Goal: Information Seeking & Learning: Learn about a topic

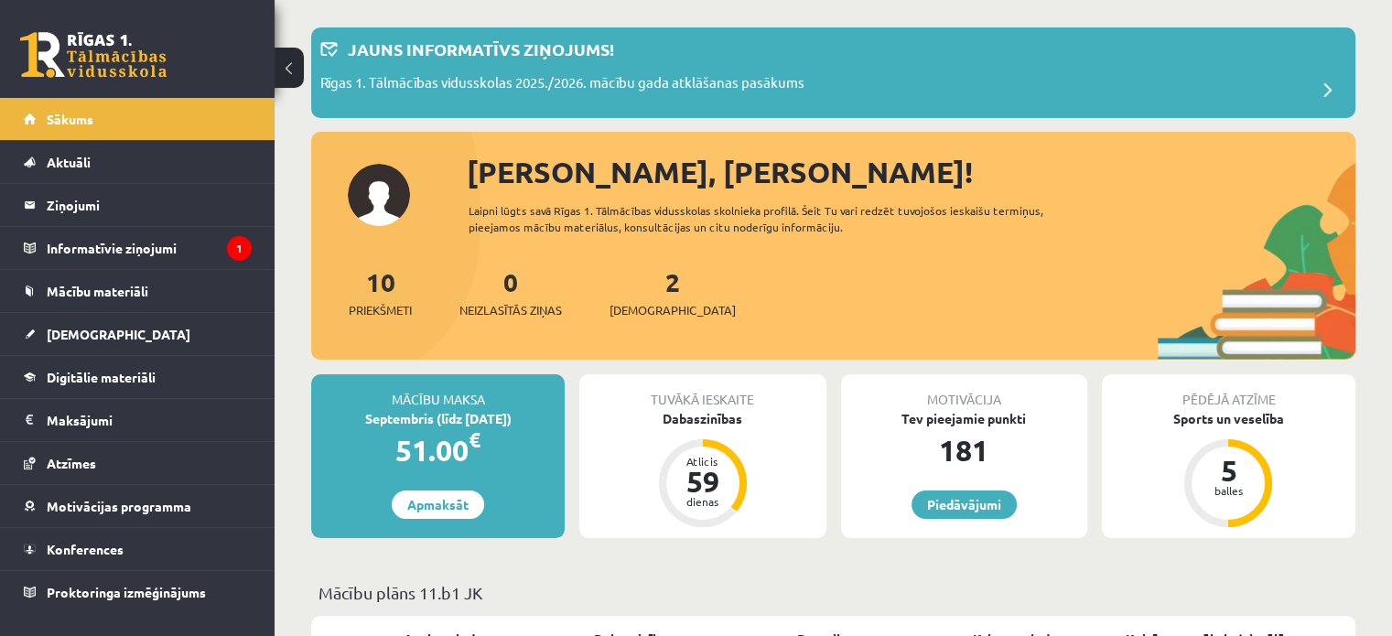
scroll to position [84, 0]
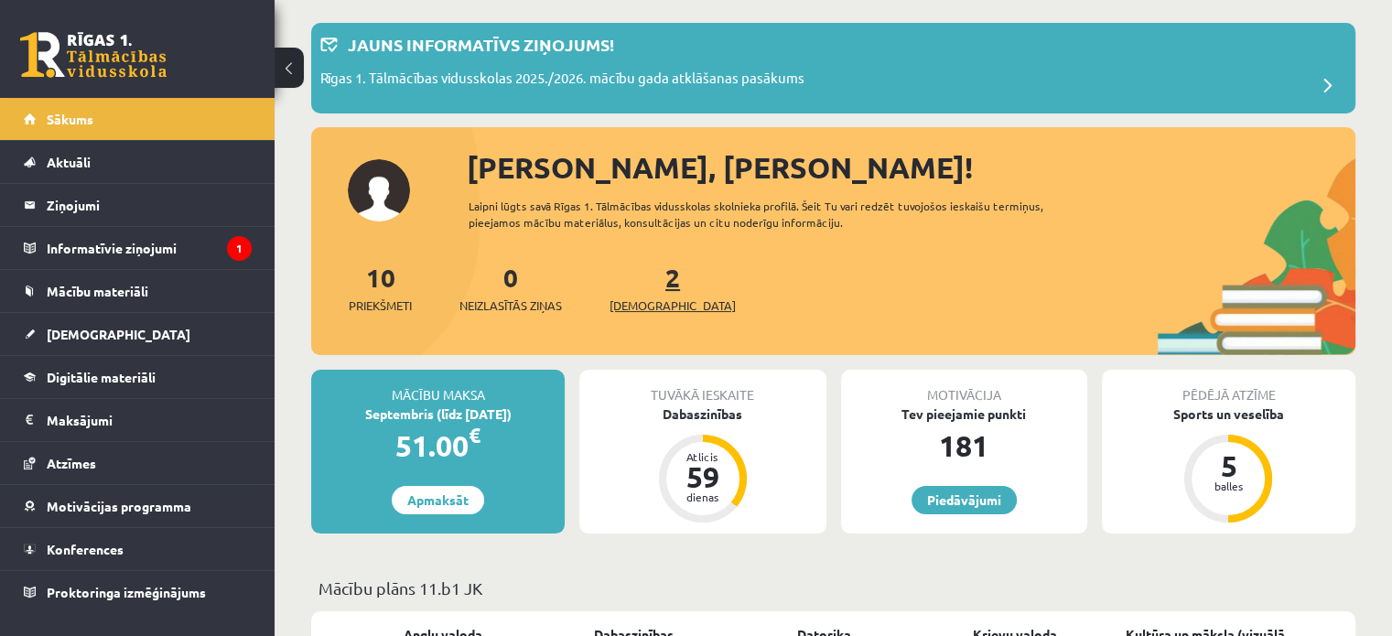
click at [642, 276] on link "2 Ieskaites" at bounding box center [672, 288] width 126 height 54
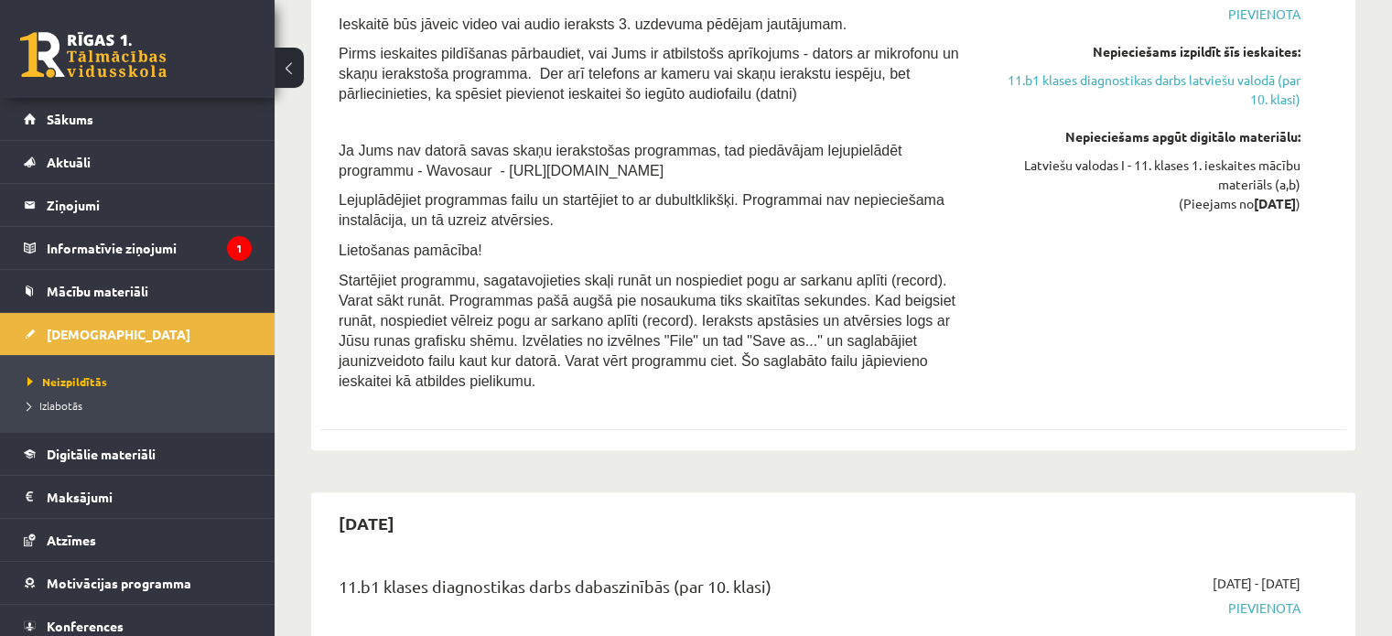
scroll to position [1663, 0]
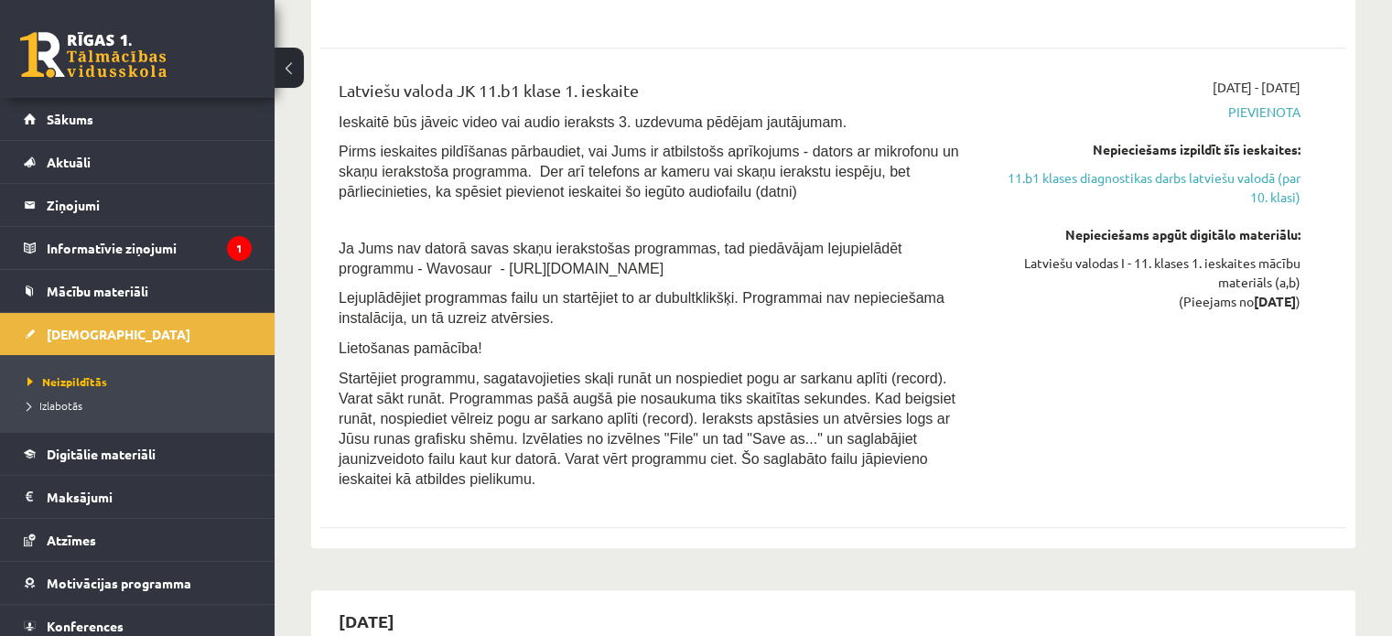
click at [500, 255] on span "Ja Jums nav datorā savas skaņu ierakstošas programmas, tad piedāvājam lejupielā…" at bounding box center [620, 259] width 563 height 36
drag, startPoint x: 410, startPoint y: 268, endPoint x: 588, endPoint y: 272, distance: 177.6
click at [588, 272] on p "Ja Jums nav datorā savas skaņu ierakstošas programmas, tad piedāvājam lejupielā…" at bounding box center [655, 258] width 632 height 40
copy span "[URL][DOMAIN_NAME]"
click at [1073, 437] on div "[DATE] - [DATE] [GEOGRAPHIC_DATA] Nepieciešams izpildīt šīs ieskaites: 11.b1 kl…" at bounding box center [1149, 288] width 329 height 421
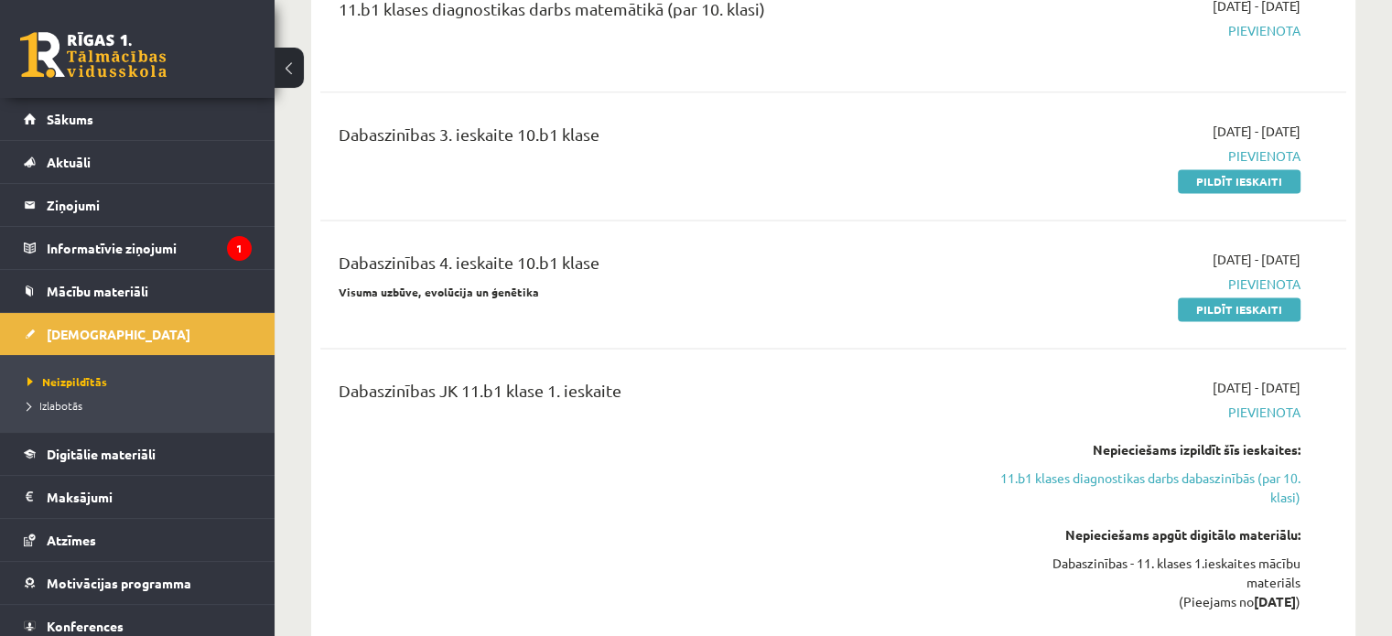
scroll to position [2456, 0]
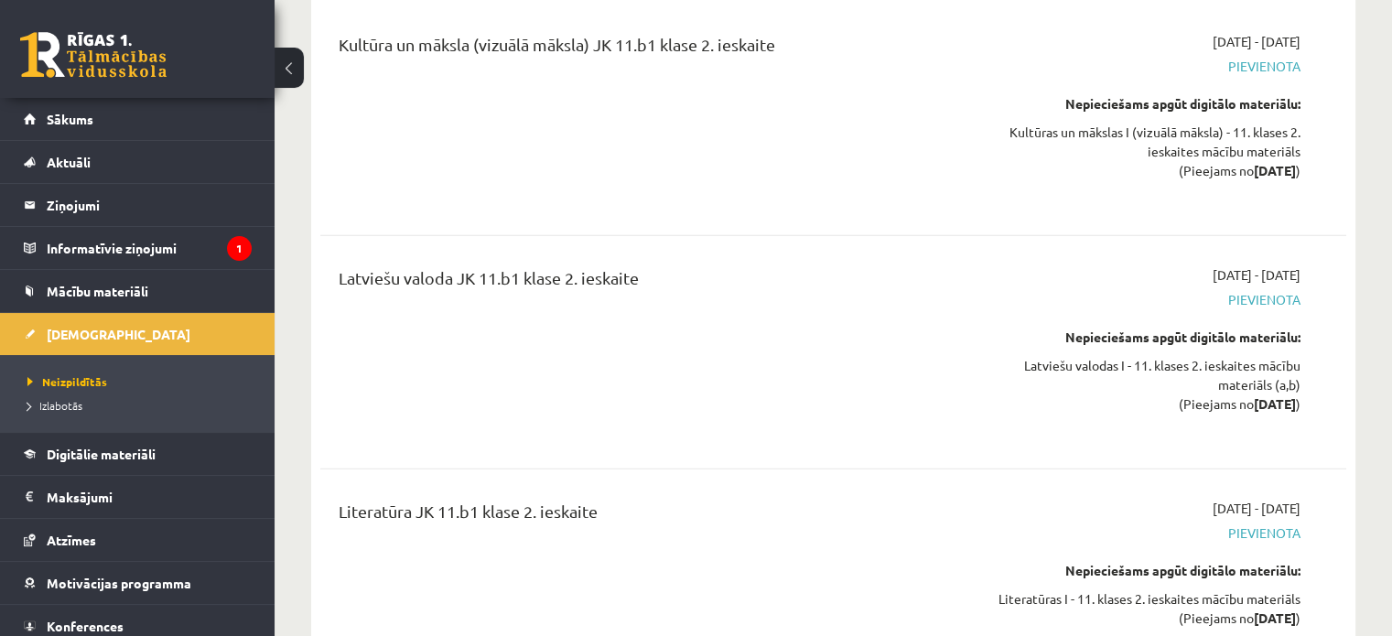
drag, startPoint x: 1154, startPoint y: 123, endPoint x: 1080, endPoint y: 84, distance: 83.5
click at [1080, 84] on div "Kultūra un māksla (vizuālā māksla) JK 11.b1 klase 2. ieskaite [DATE] - [DATE] […" at bounding box center [833, 354] width 1026 height 681
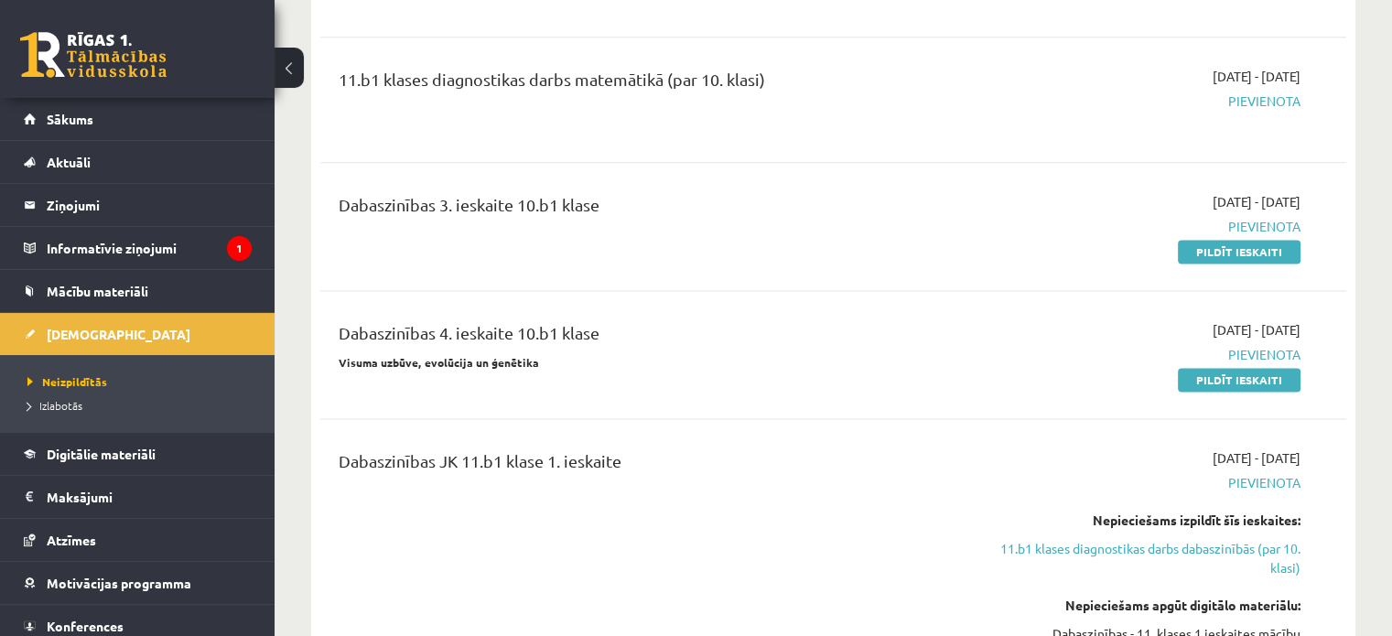
scroll to position [2365, 0]
